Goal: Transaction & Acquisition: Purchase product/service

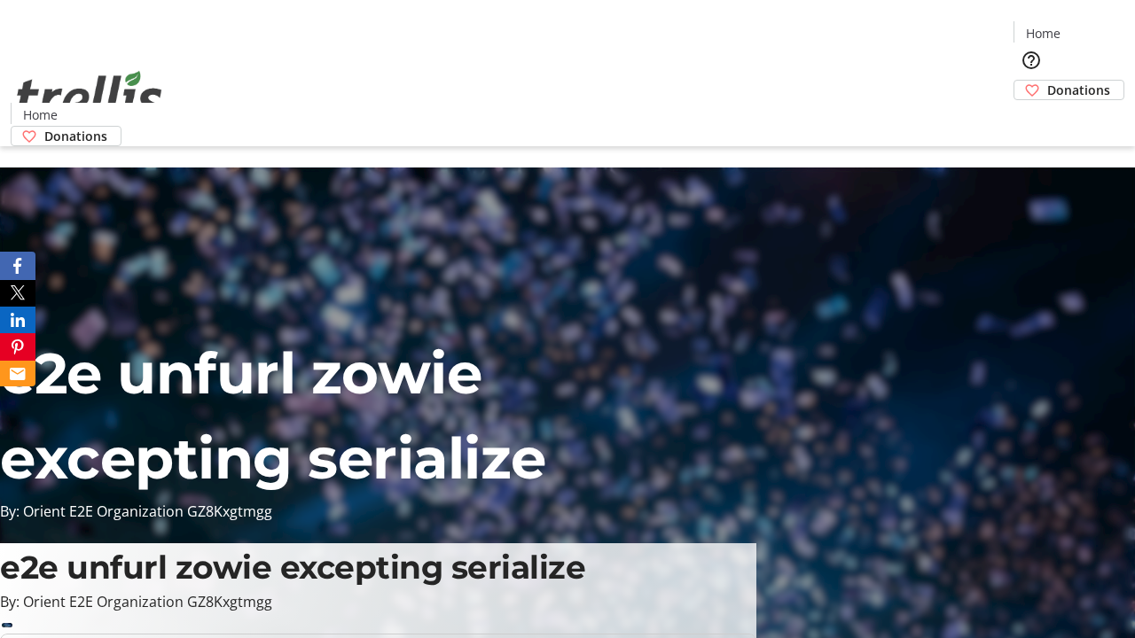
click at [1047, 81] on span "Donations" at bounding box center [1078, 90] width 63 height 19
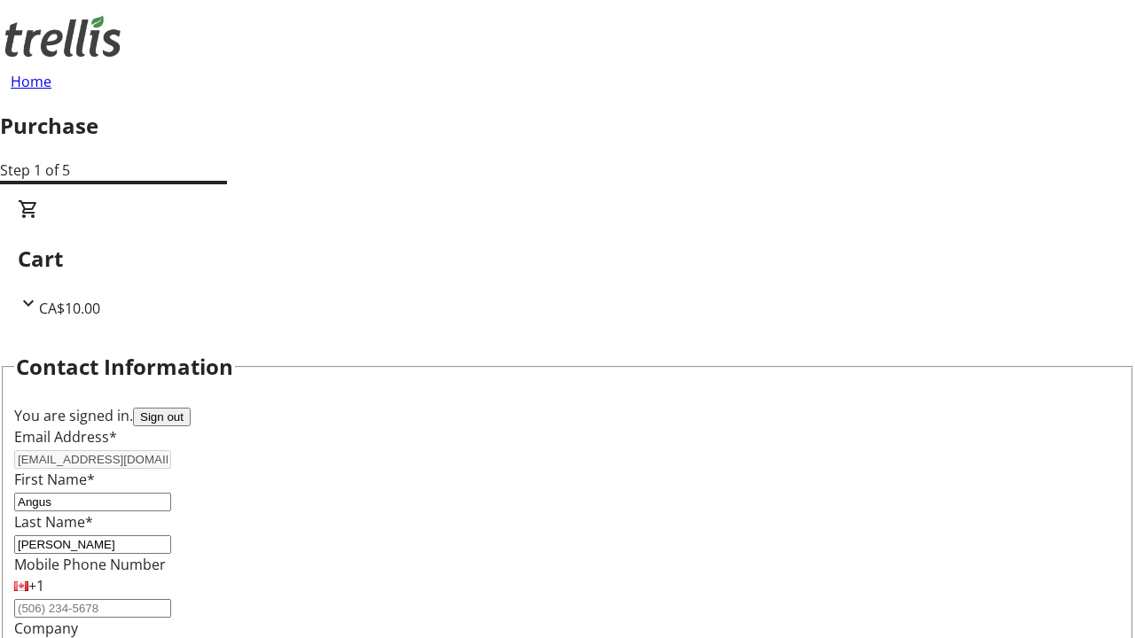
select select "BC"
select select "CA"
type input "V1Y 0C2"
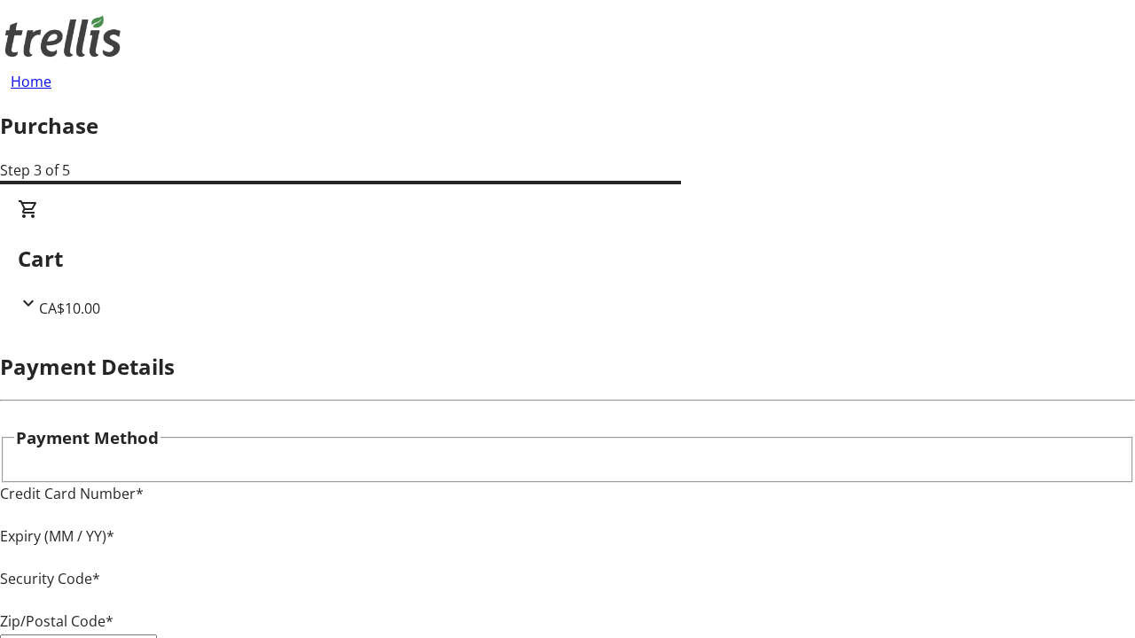
type input "V1Y 0C2"
